Goal: Navigation & Orientation: Understand site structure

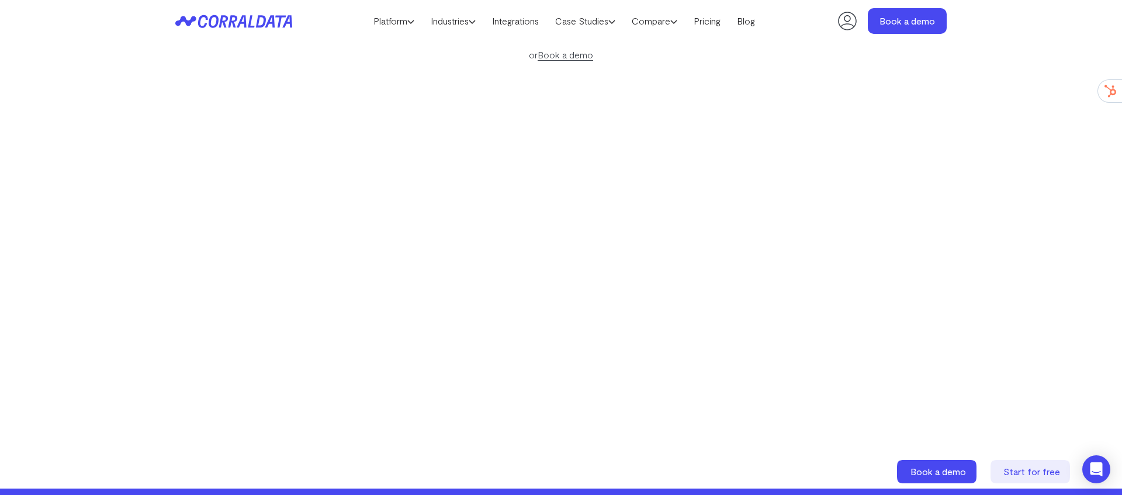
scroll to position [193, 0]
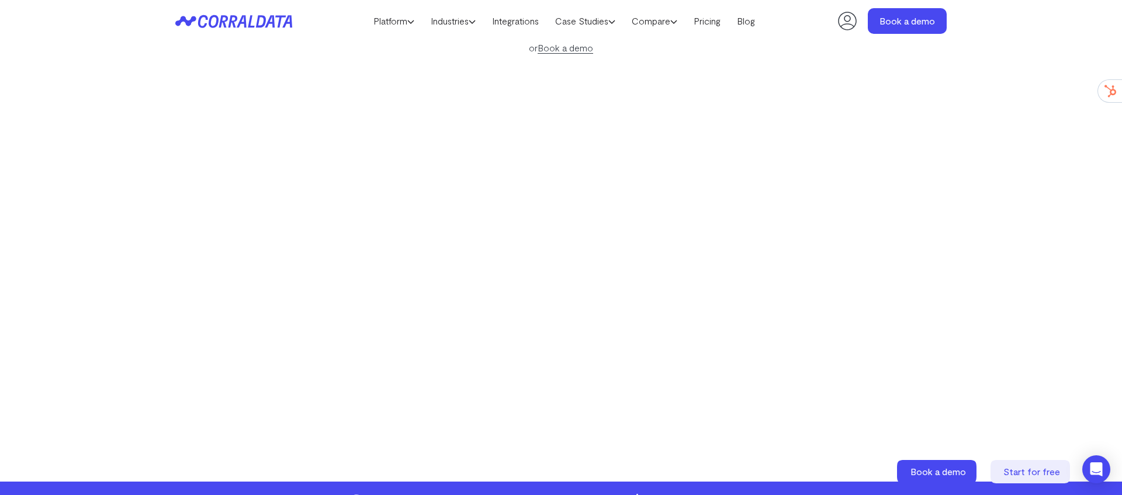
click at [945, 228] on div "Make your data work for you AI to build effortless reports, unlock hidden insig…" at bounding box center [560, 168] width 841 height 522
click at [513, 20] on link "Integrations" at bounding box center [515, 21] width 63 height 18
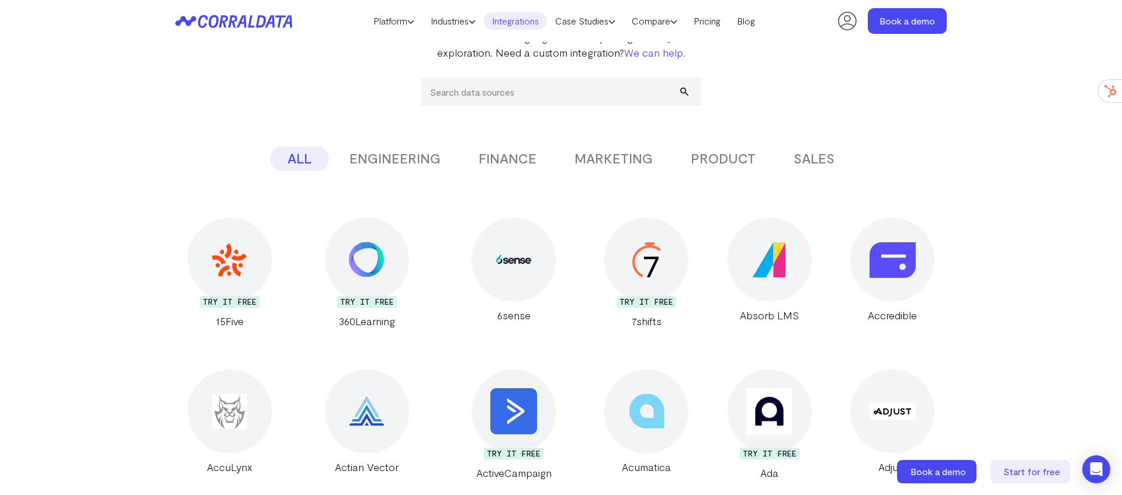
scroll to position [158, 0]
click at [519, 160] on button "FINANCE" at bounding box center [507, 157] width 93 height 25
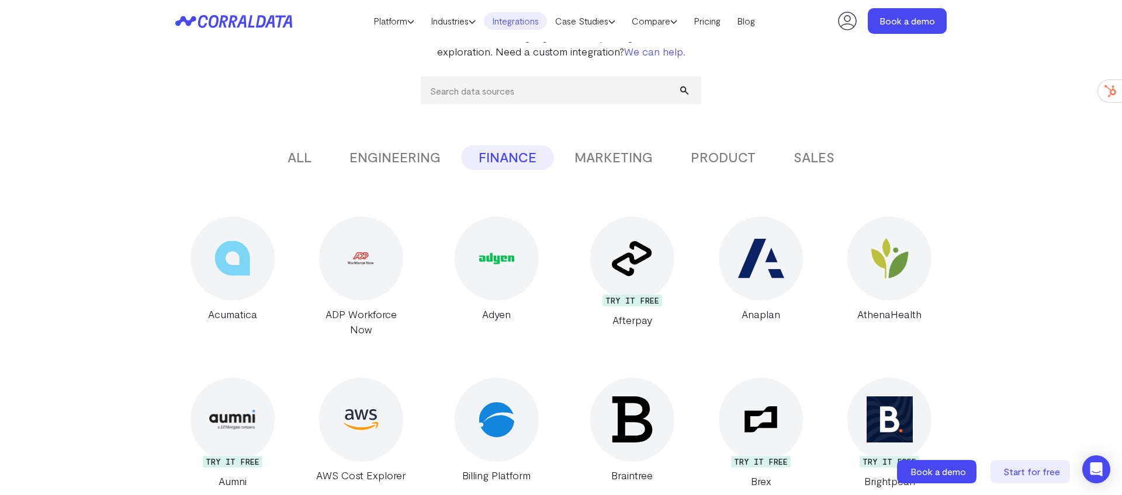
click at [804, 165] on button "SALES" at bounding box center [814, 157] width 76 height 25
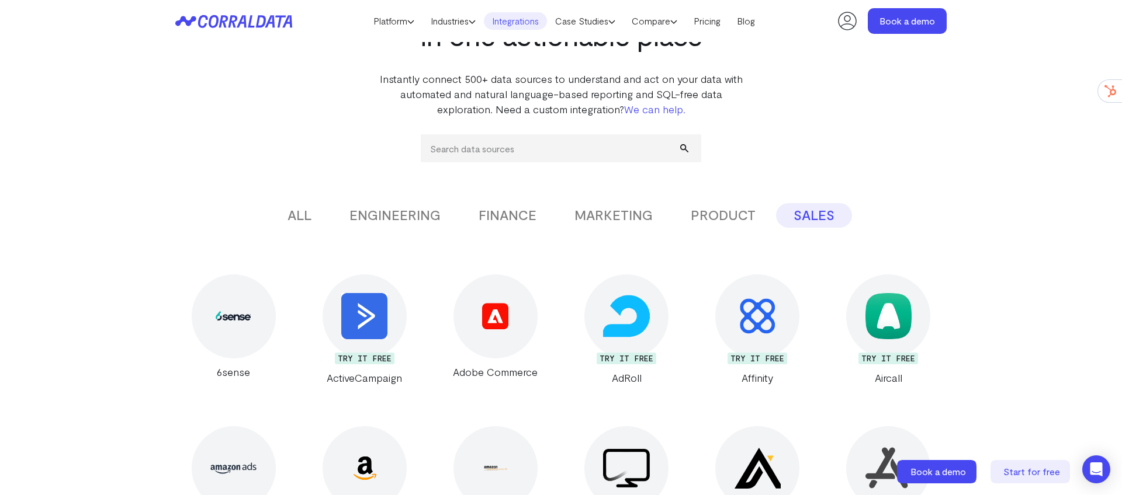
scroll to position [0, 0]
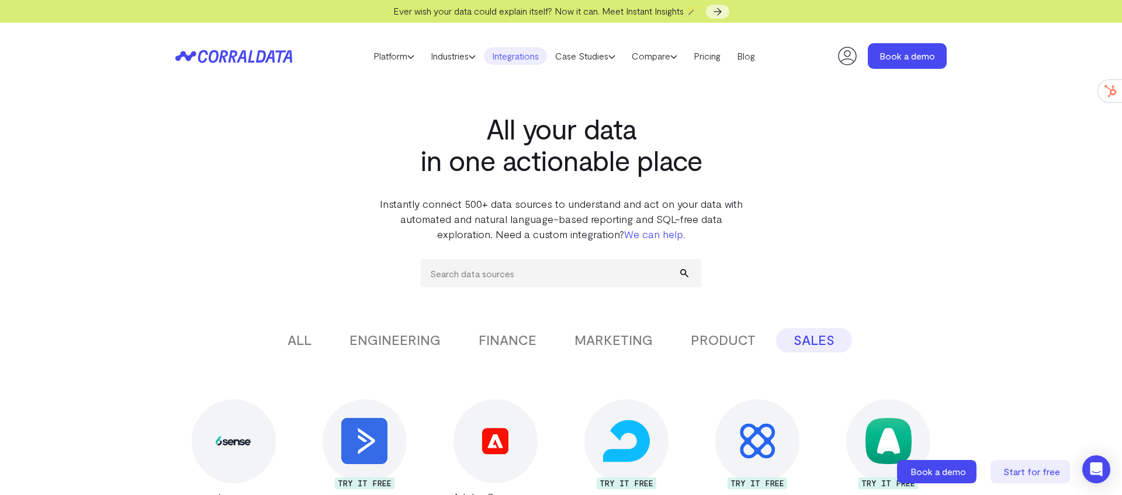
click at [961, 235] on div "All your data in one actionable place Instantly connect 500+ data sources to un…" at bounding box center [560, 165] width 841 height 152
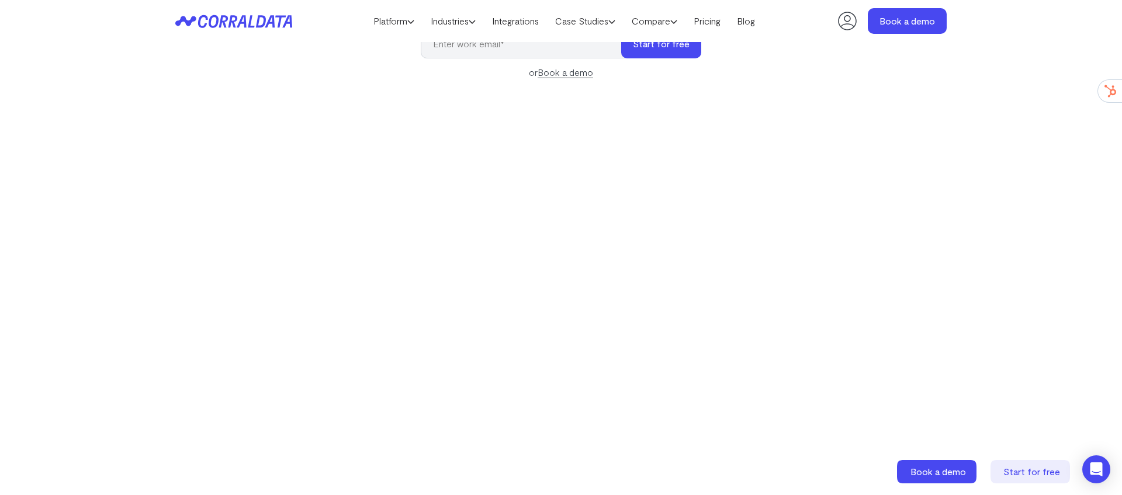
scroll to position [193, 0]
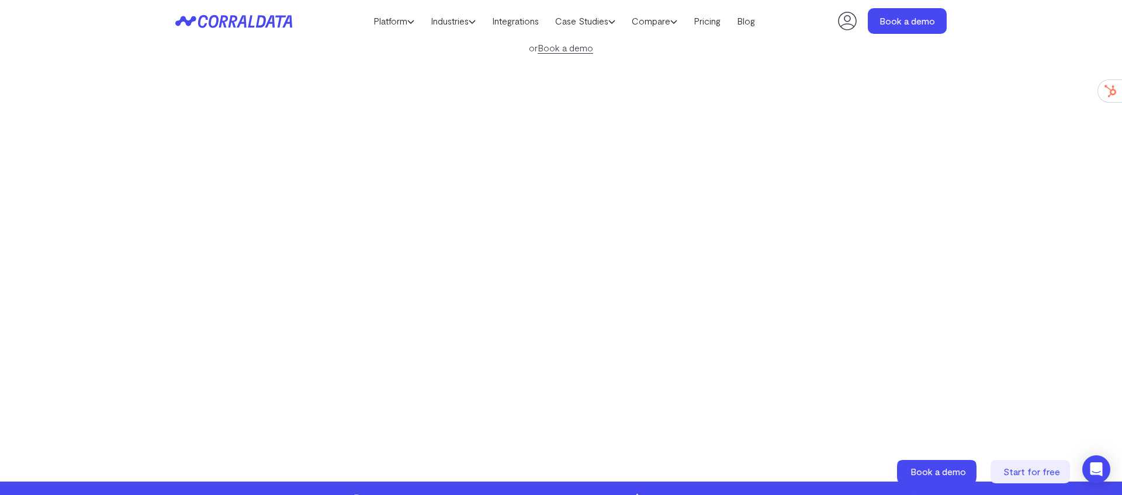
click at [1049, 99] on section "Make your data work for you AI to build effortless reports, unlock hidden insig…" at bounding box center [561, 177] width 1122 height 610
